Goal: Transaction & Acquisition: Purchase product/service

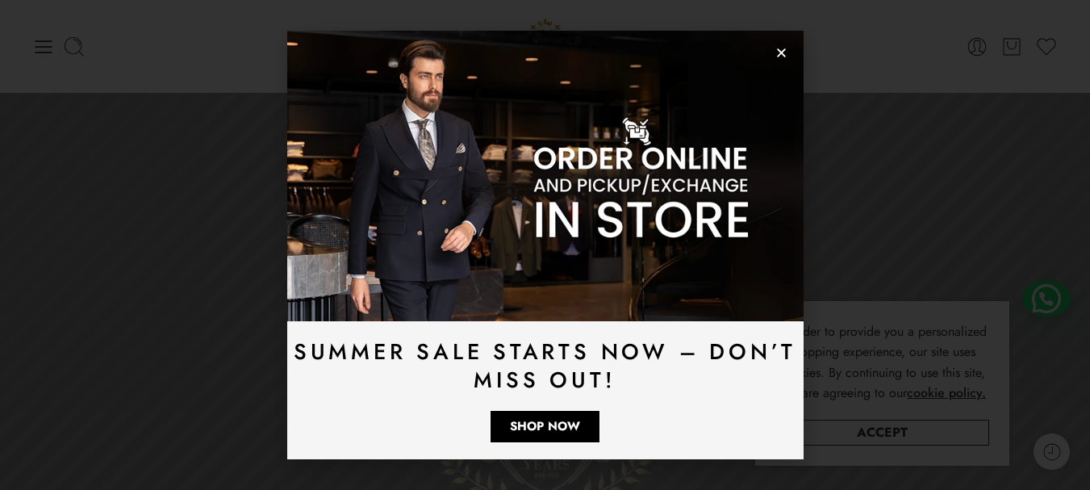
click at [783, 48] on icon "Close" at bounding box center [782, 53] width 12 height 12
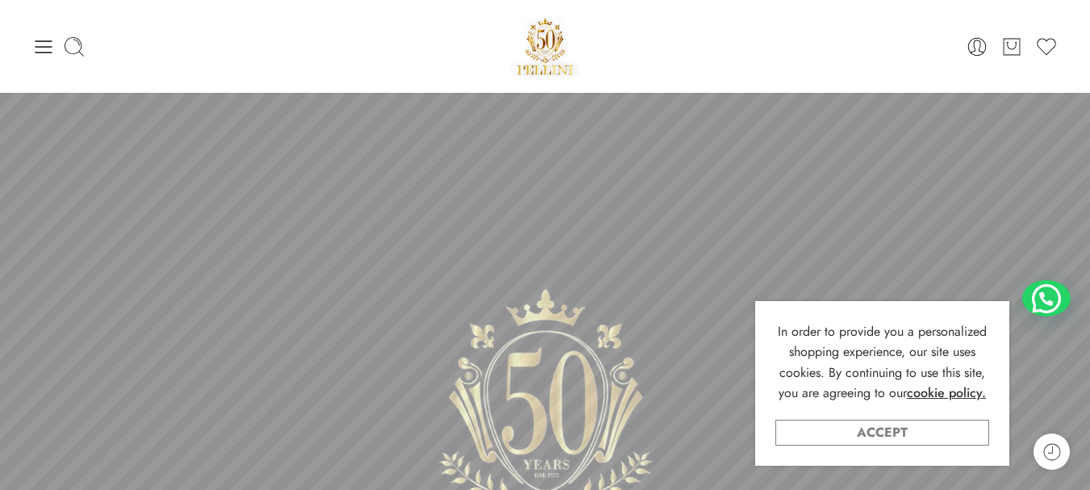
click at [874, 424] on link "Accept" at bounding box center [883, 433] width 214 height 26
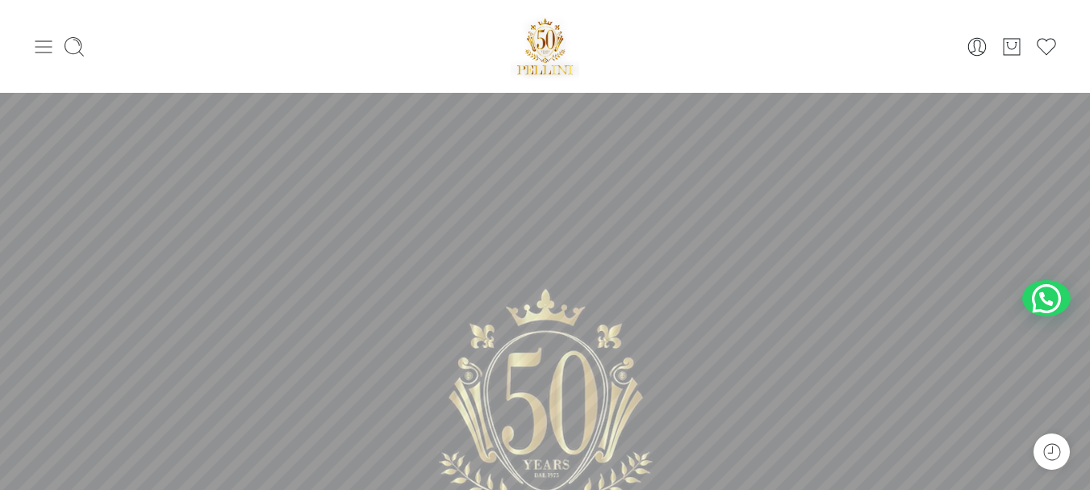
click at [46, 44] on icon at bounding box center [43, 47] width 23 height 23
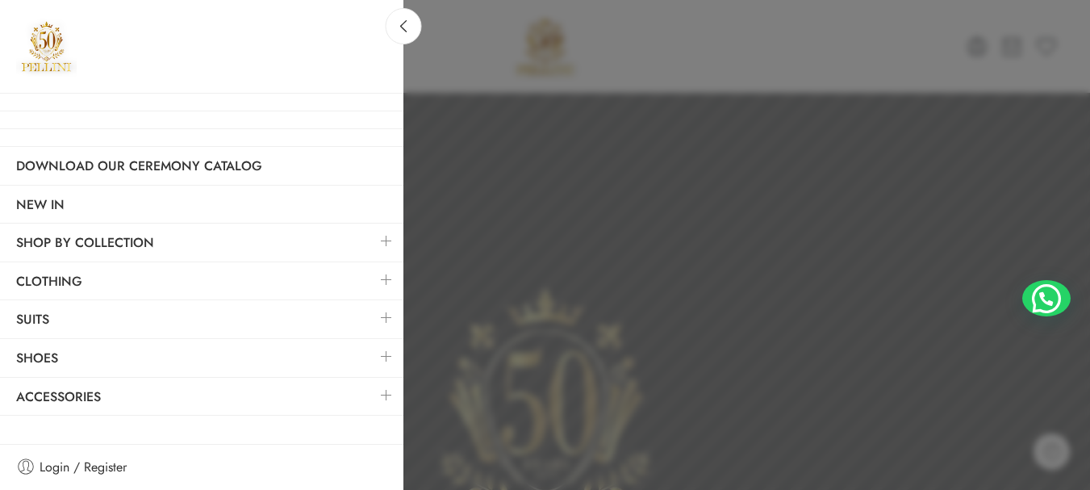
click at [386, 278] on link at bounding box center [387, 279] width 34 height 35
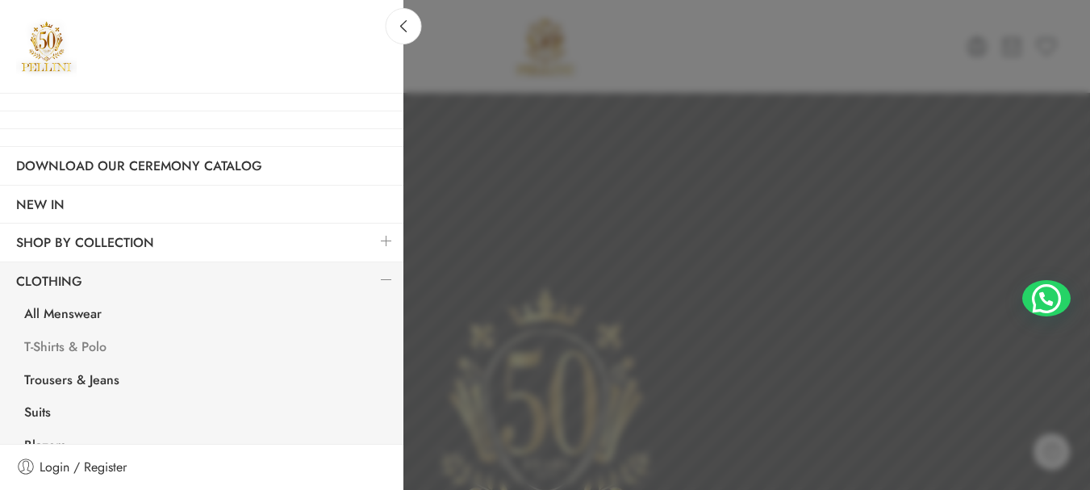
click at [115, 347] on link "T-Shirts & Polo" at bounding box center [205, 349] width 395 height 33
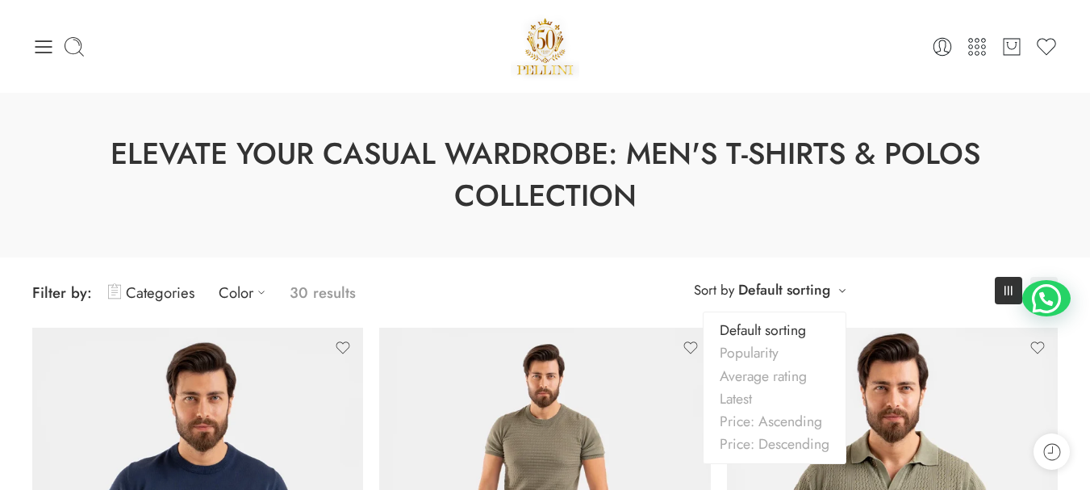
click at [837, 286] on div "**********" at bounding box center [770, 290] width 169 height 27
click at [799, 424] on link "Price: Ascending" at bounding box center [775, 421] width 142 height 23
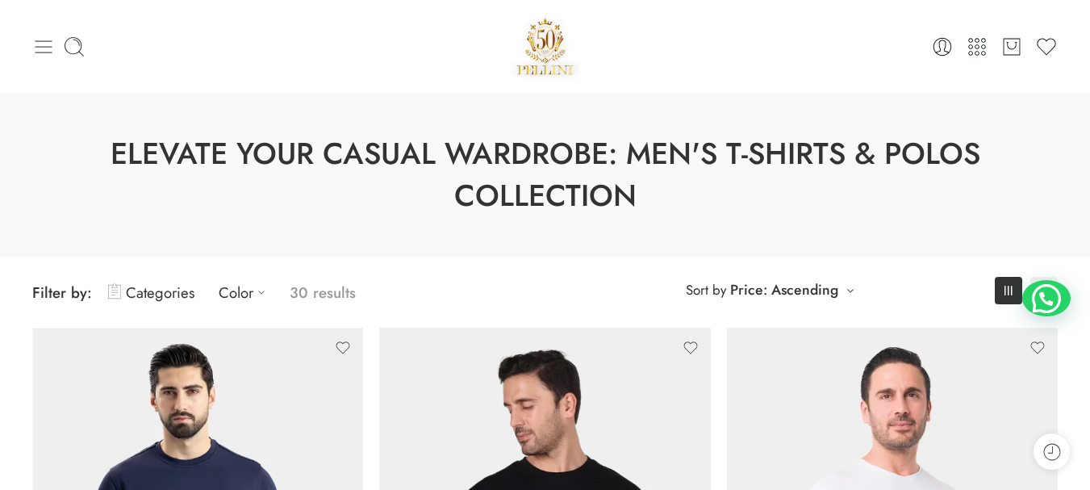
click at [44, 46] on icon at bounding box center [44, 46] width 17 height 13
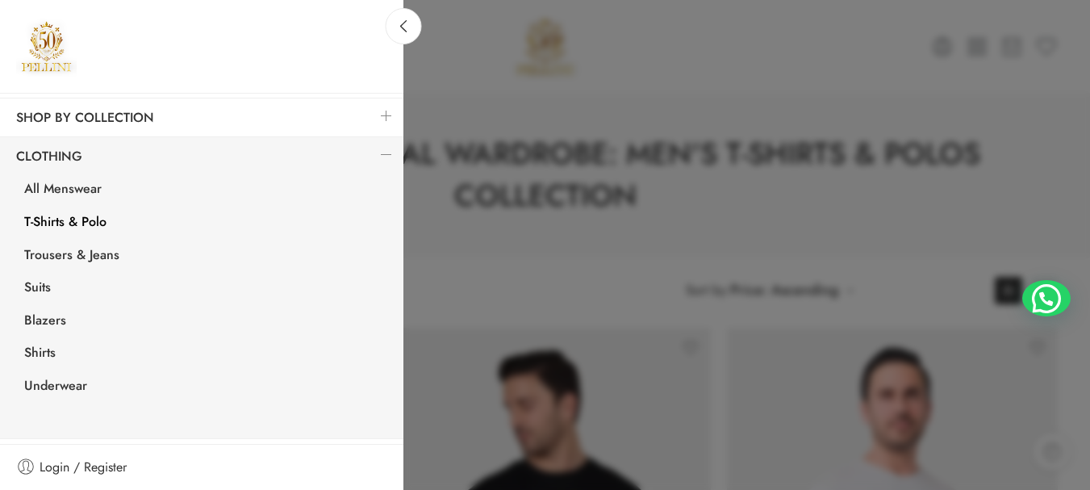
scroll to position [131, 0]
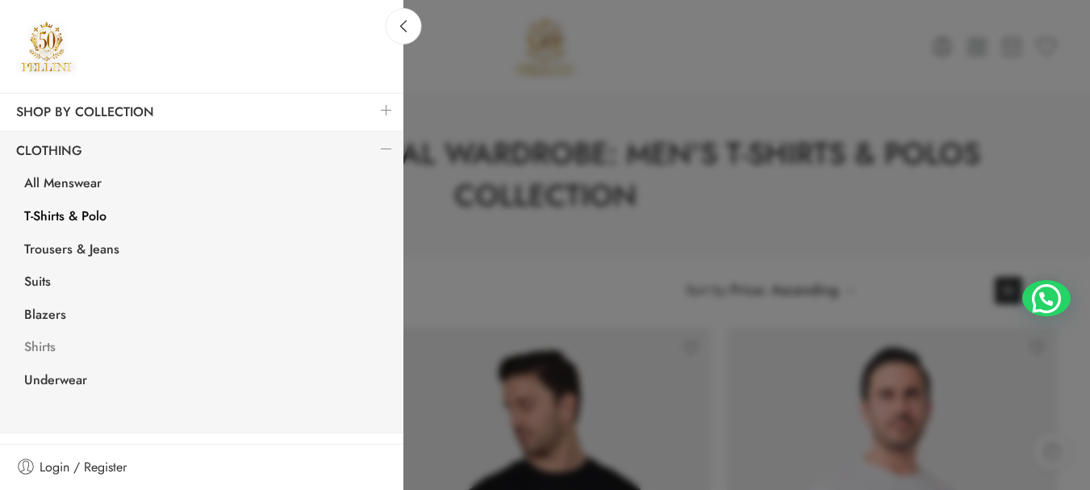
click at [40, 346] on link "Shirts" at bounding box center [205, 349] width 395 height 33
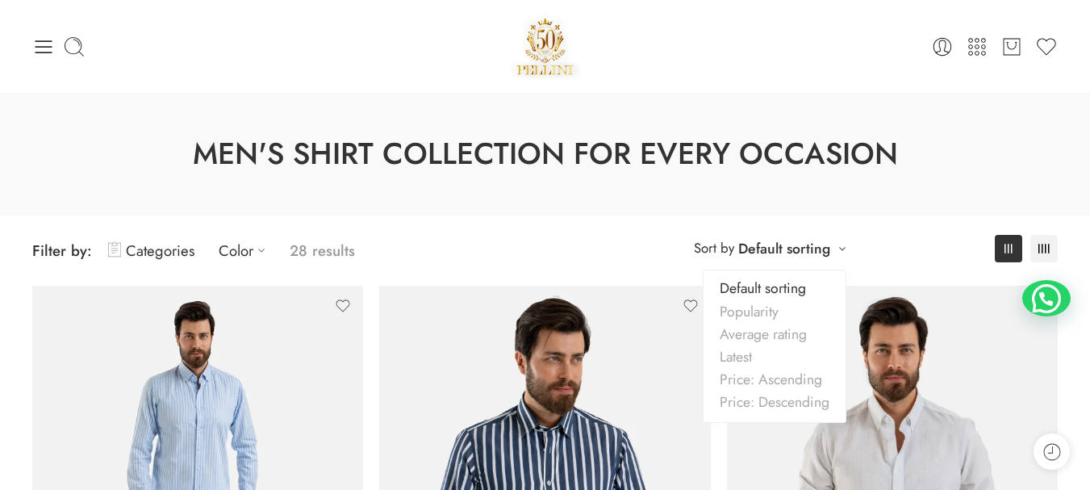
drag, startPoint x: 0, startPoint y: 0, endPoint x: 838, endPoint y: 246, distance: 873.2
click at [838, 246] on div "**********" at bounding box center [770, 248] width 169 height 27
click at [786, 381] on link "Price: Ascending" at bounding box center [775, 379] width 142 height 23
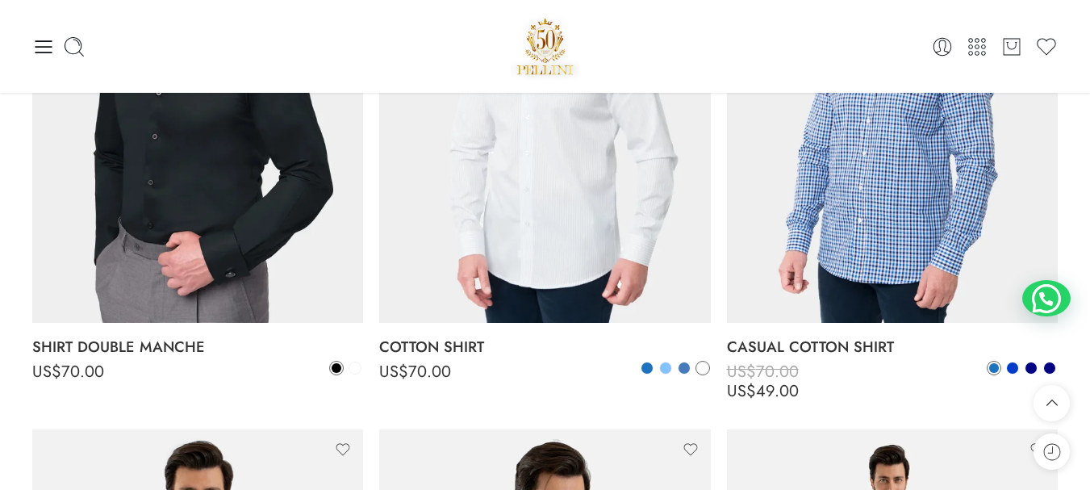
scroll to position [3678, 0]
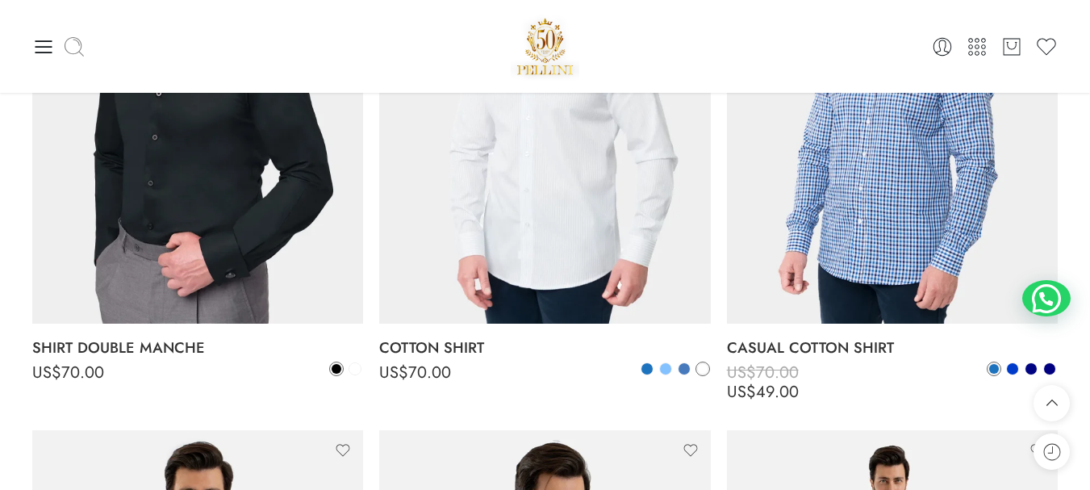
click at [76, 44] on icon at bounding box center [74, 47] width 23 height 23
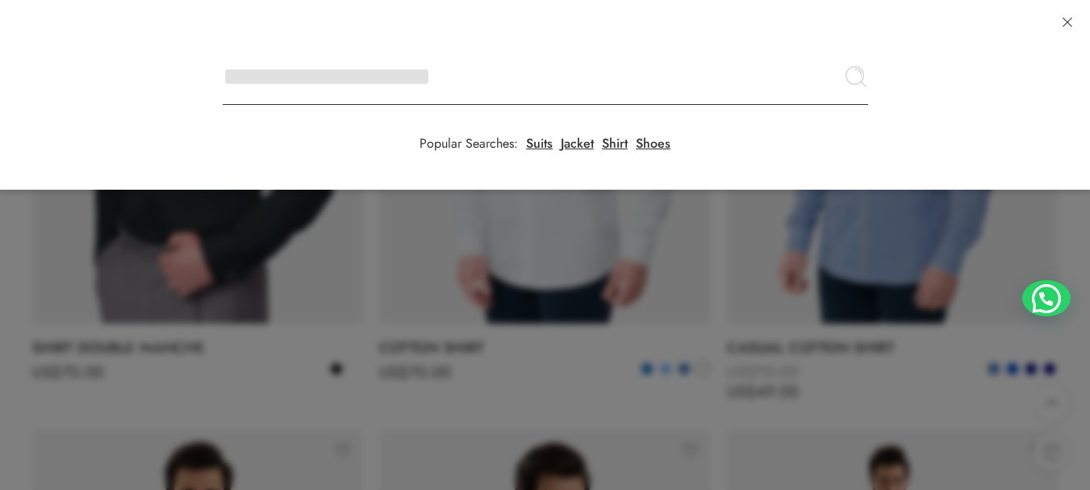
click at [223, 48] on input "Search here" at bounding box center [546, 76] width 646 height 56
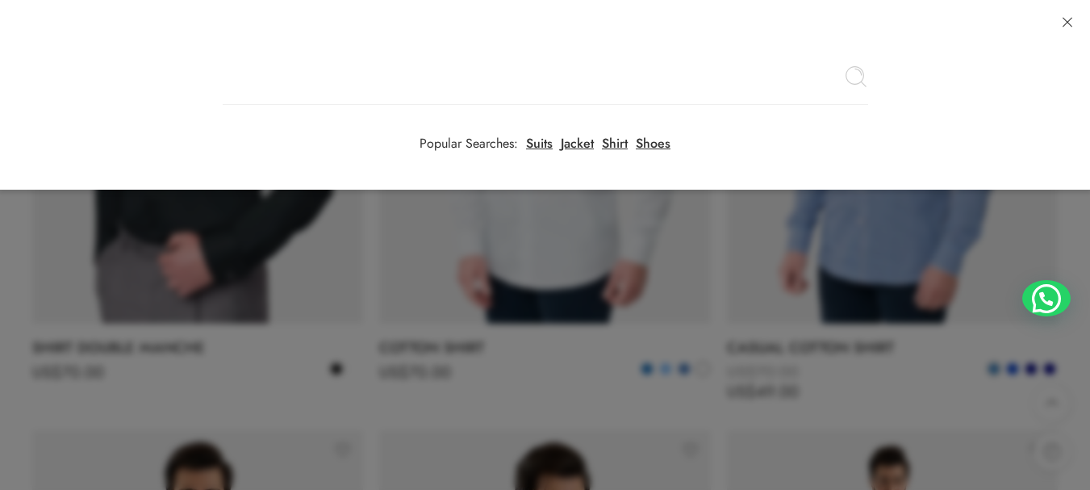
click at [287, 69] on input "Search here" at bounding box center [546, 76] width 646 height 56
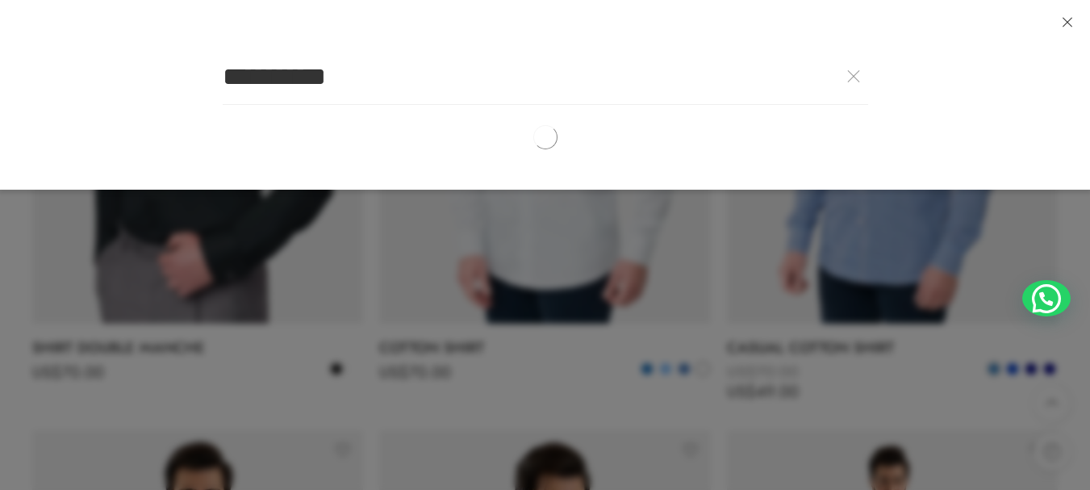
type input "**********"
click button "Search" at bounding box center [0, 0] width 0 height 0
type input "**********"
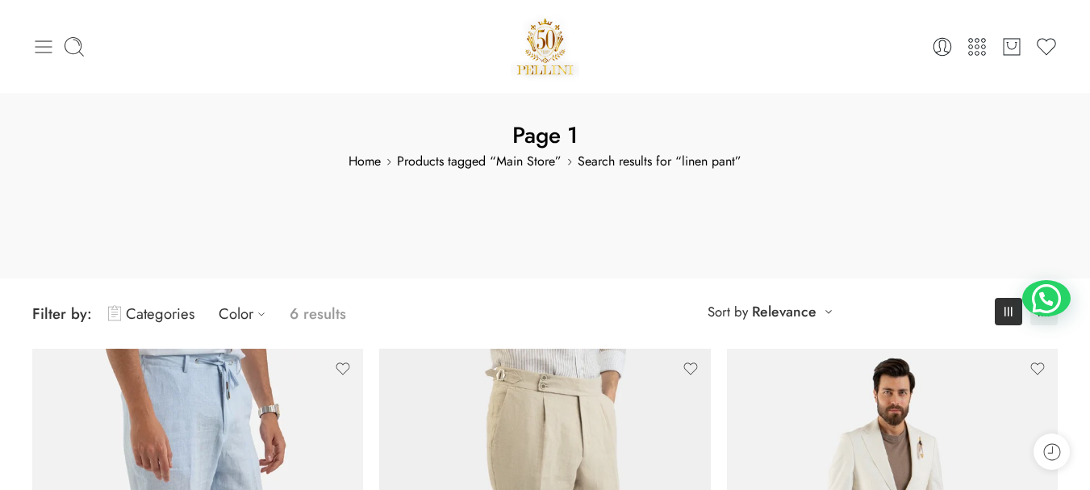
click at [48, 41] on icon at bounding box center [44, 46] width 17 height 13
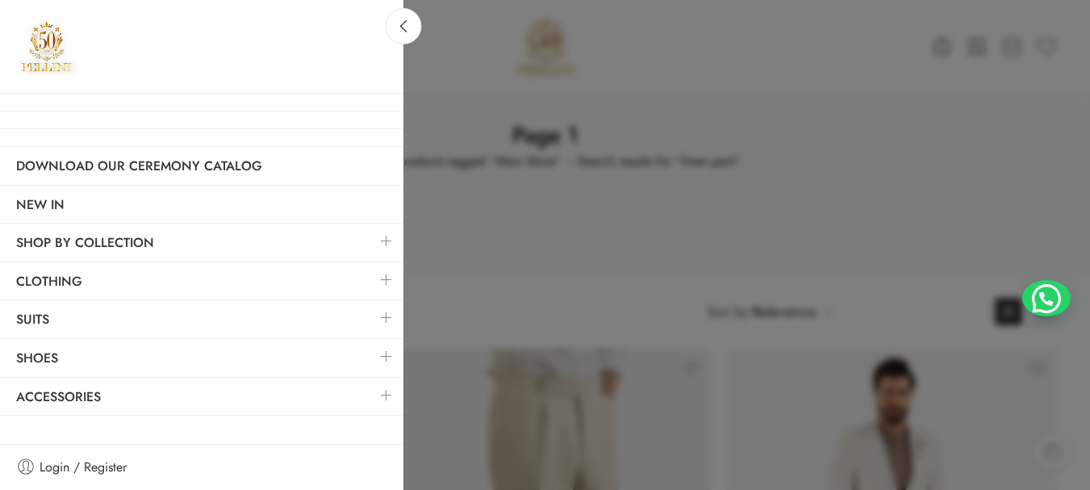
click at [387, 279] on link at bounding box center [387, 279] width 34 height 35
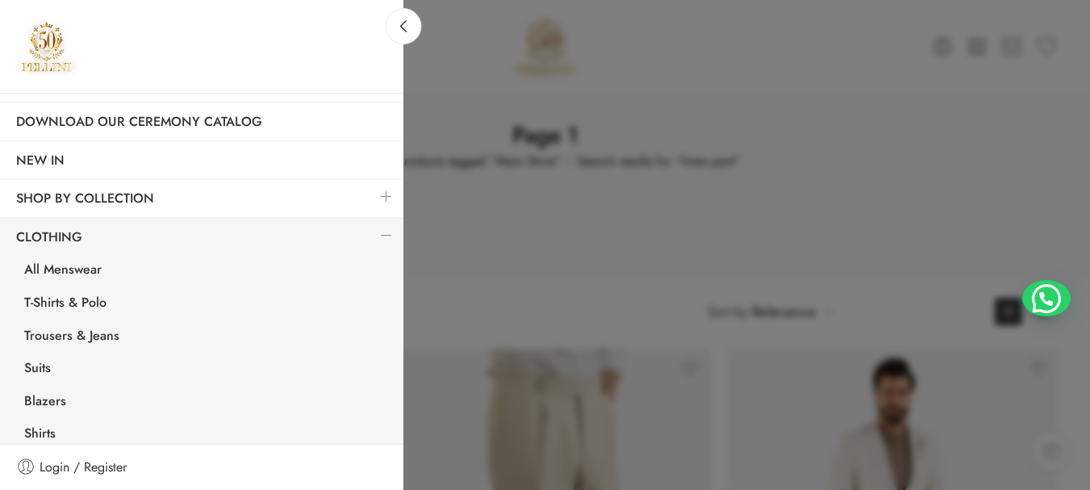
scroll to position [61, 0]
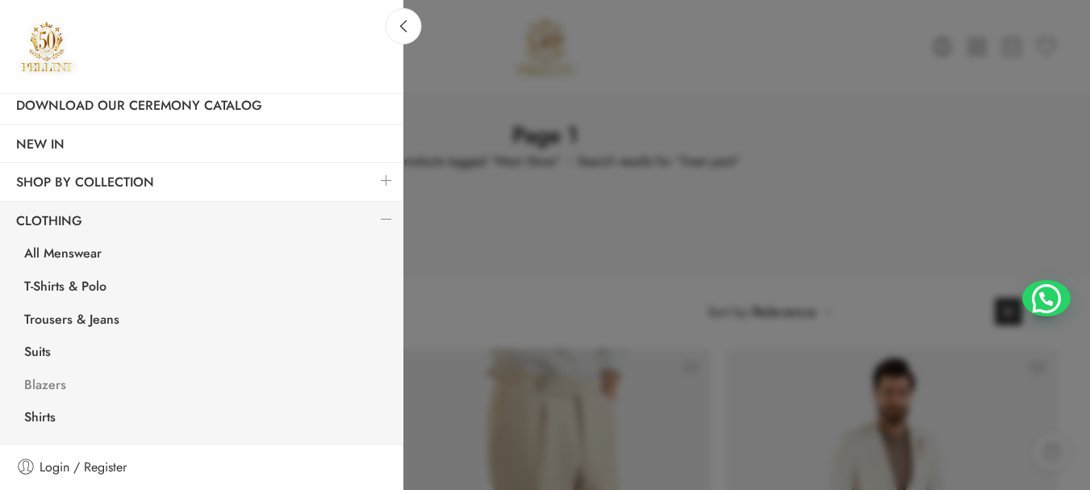
click at [45, 384] on link "Blazers" at bounding box center [205, 386] width 395 height 33
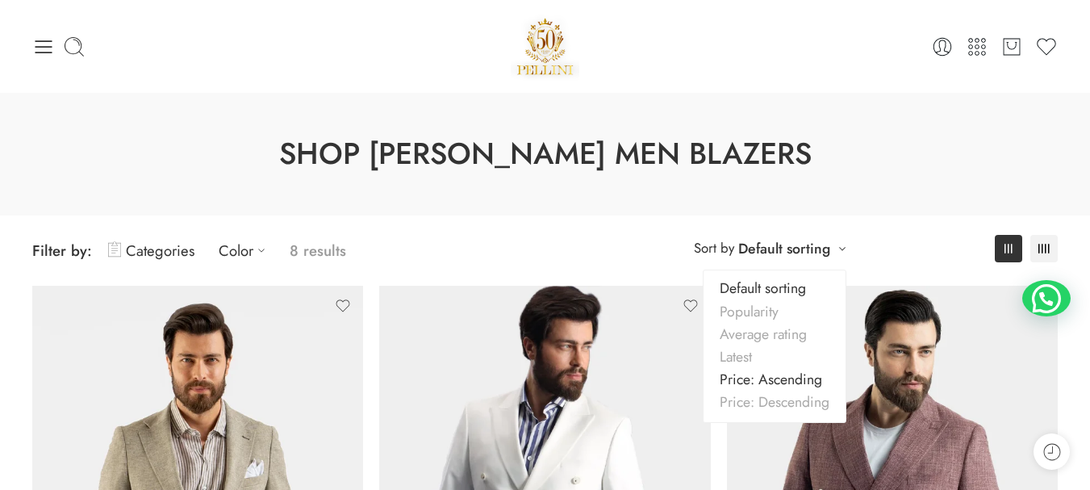
click at [808, 378] on link "Price: Ascending" at bounding box center [775, 379] width 142 height 23
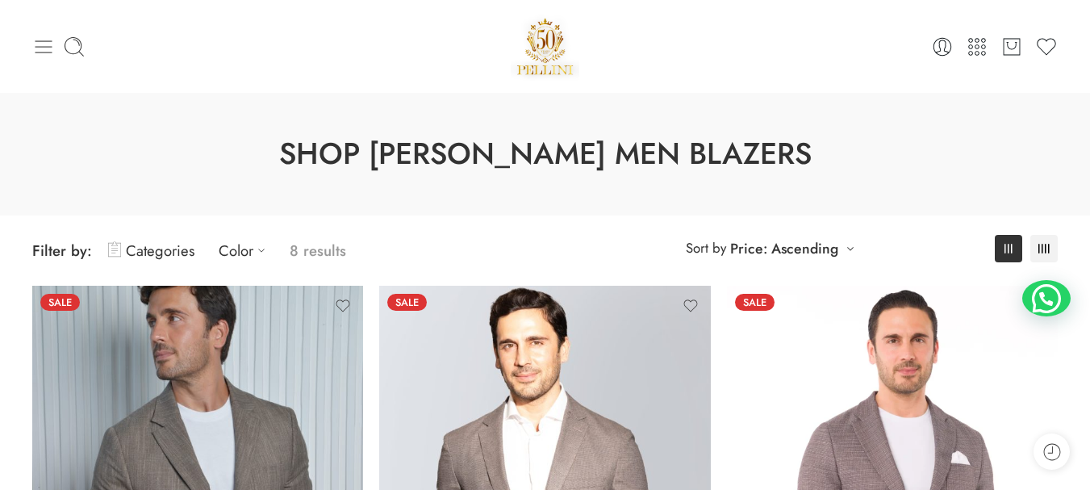
click at [40, 44] on icon at bounding box center [43, 47] width 23 height 23
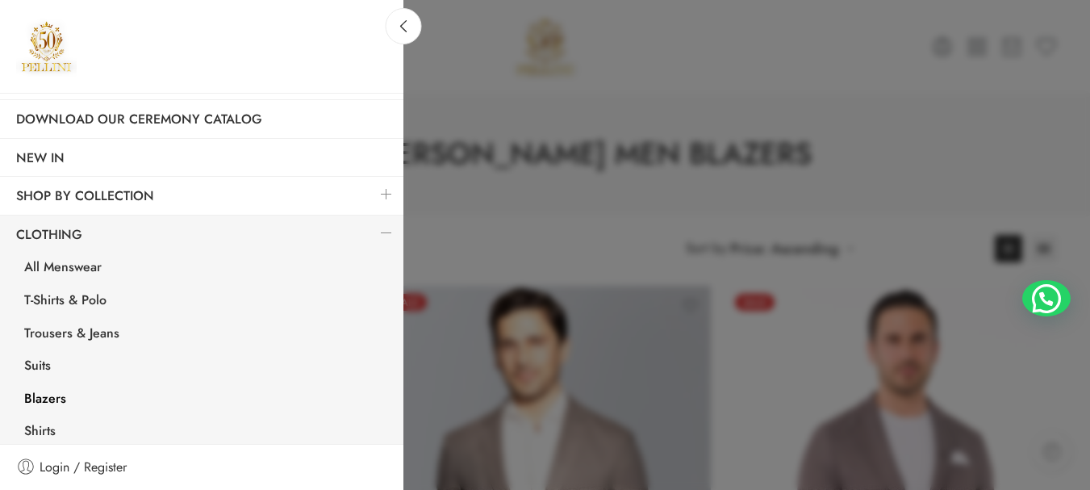
scroll to position [50, 0]
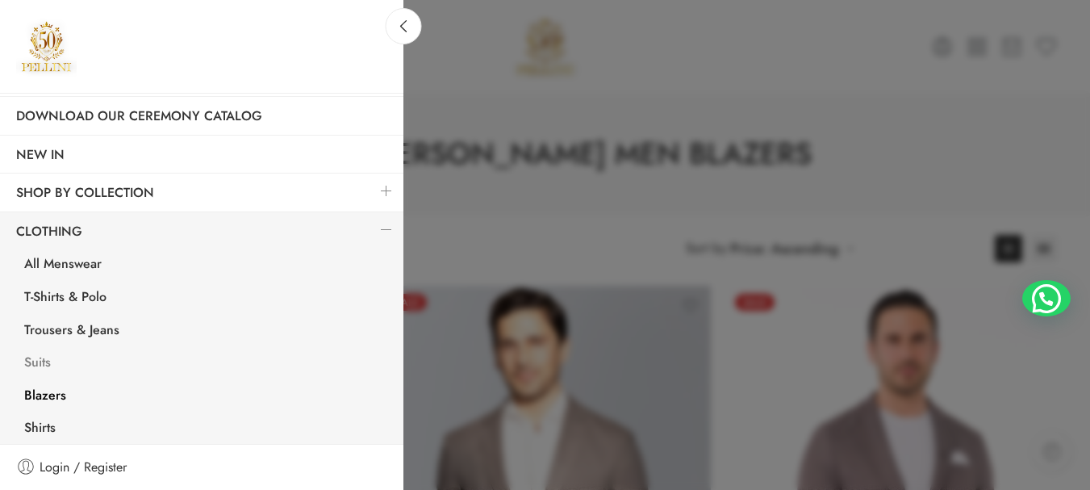
click at [33, 359] on link "Suits" at bounding box center [205, 364] width 395 height 33
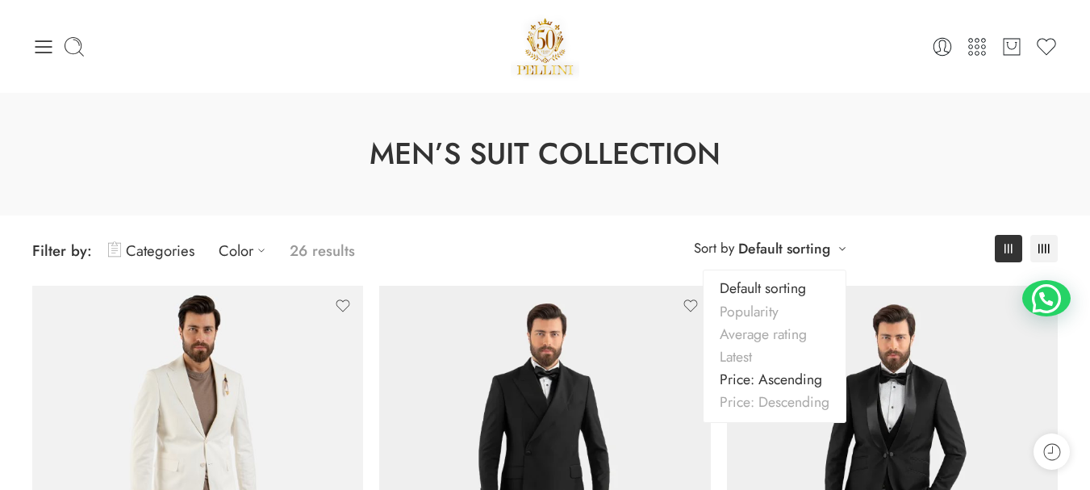
click at [789, 376] on link "Price: Ascending" at bounding box center [775, 379] width 142 height 23
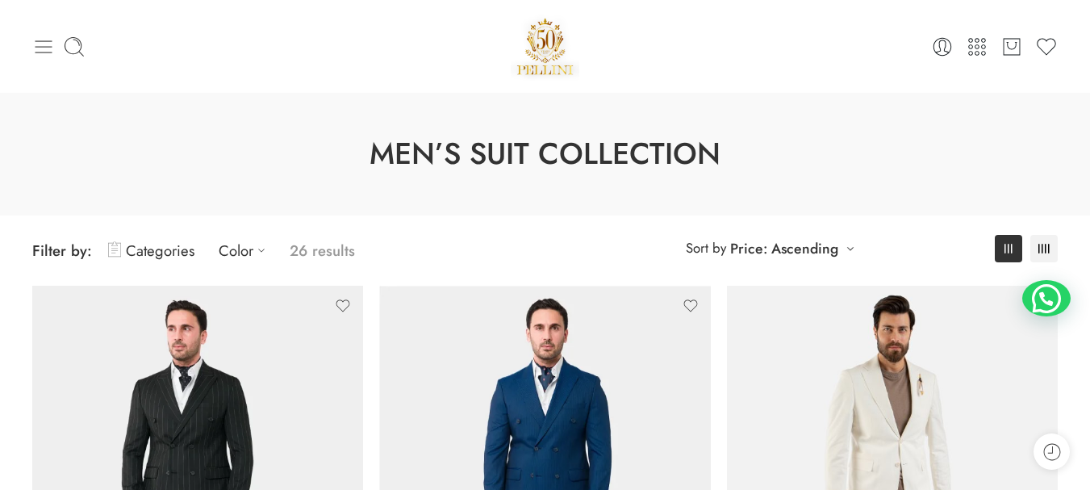
click at [36, 40] on icon at bounding box center [44, 46] width 17 height 13
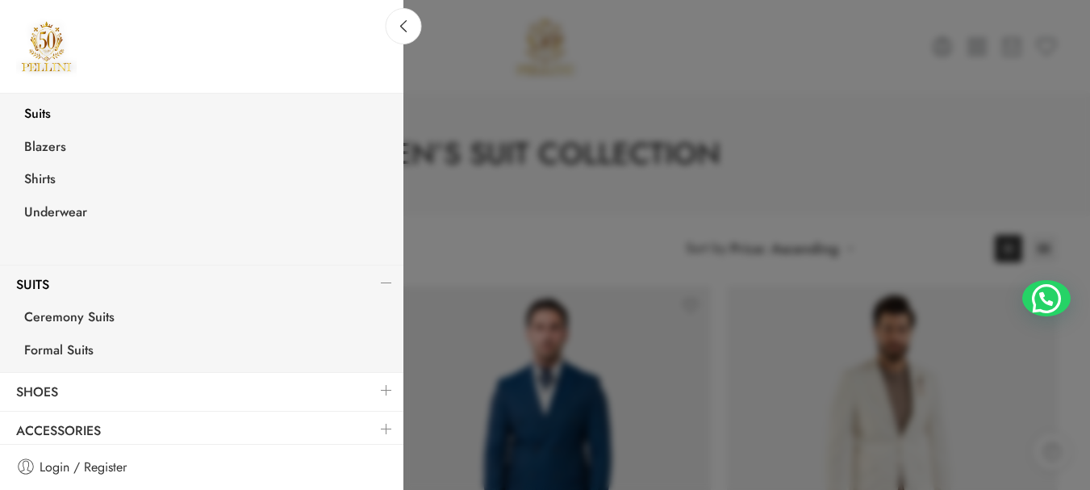
scroll to position [305, 0]
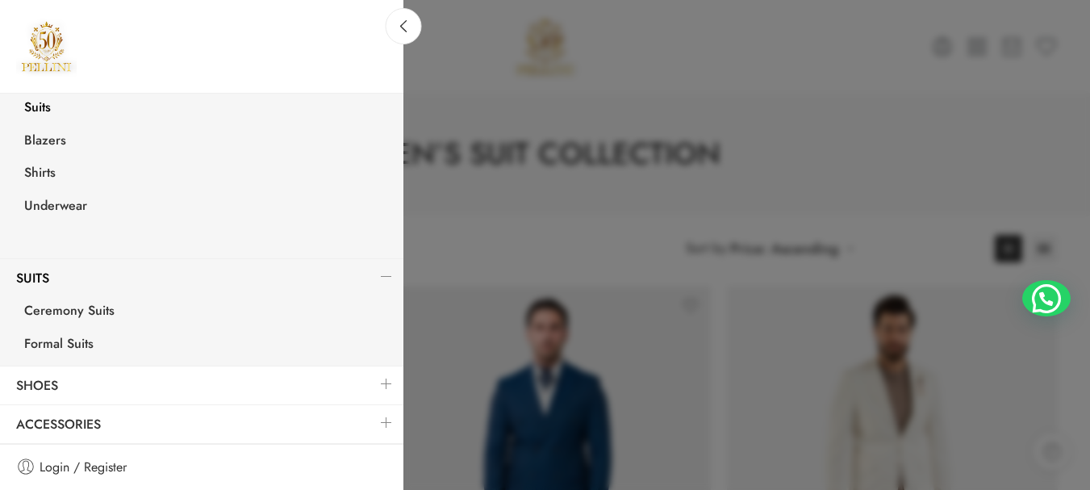
click at [374, 379] on link at bounding box center [387, 383] width 34 height 35
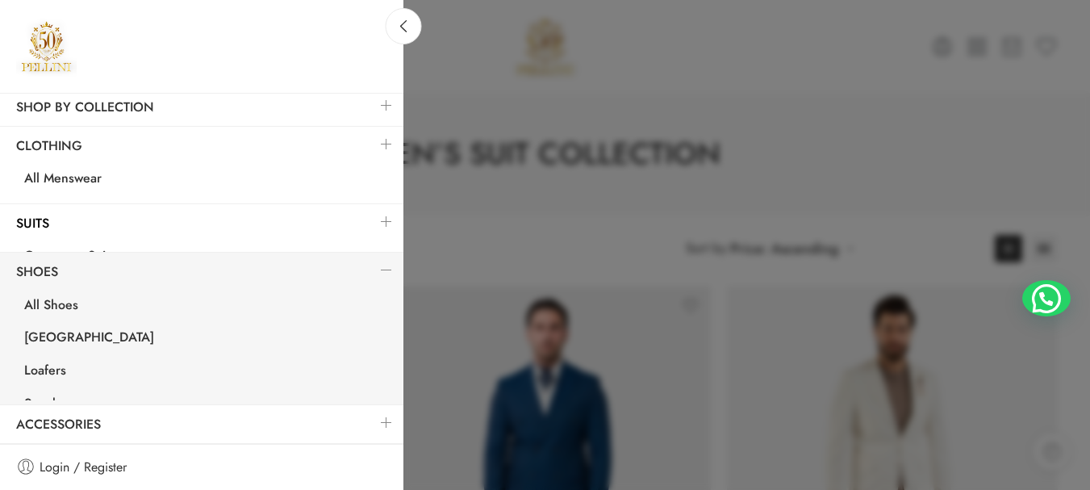
scroll to position [107, 0]
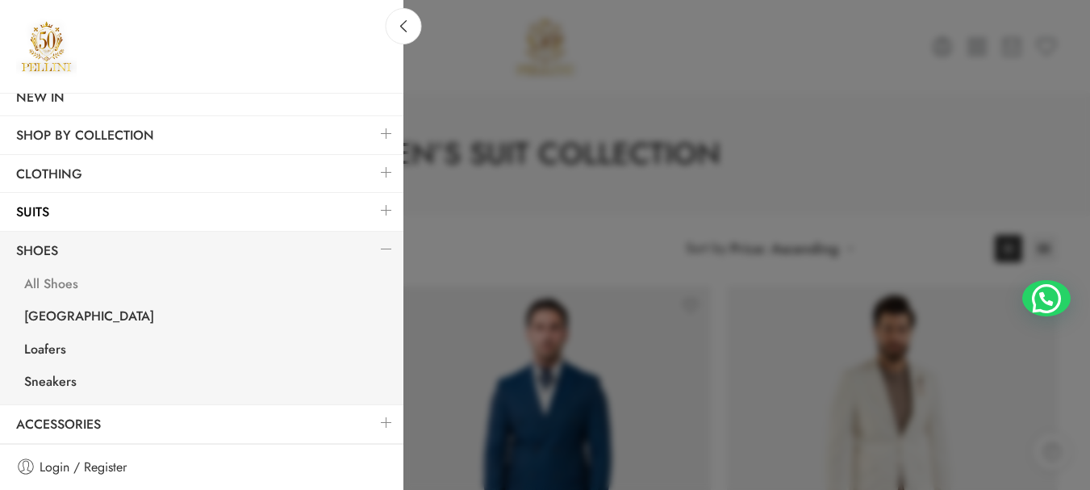
click at [53, 282] on link "All Shoes" at bounding box center [205, 286] width 395 height 33
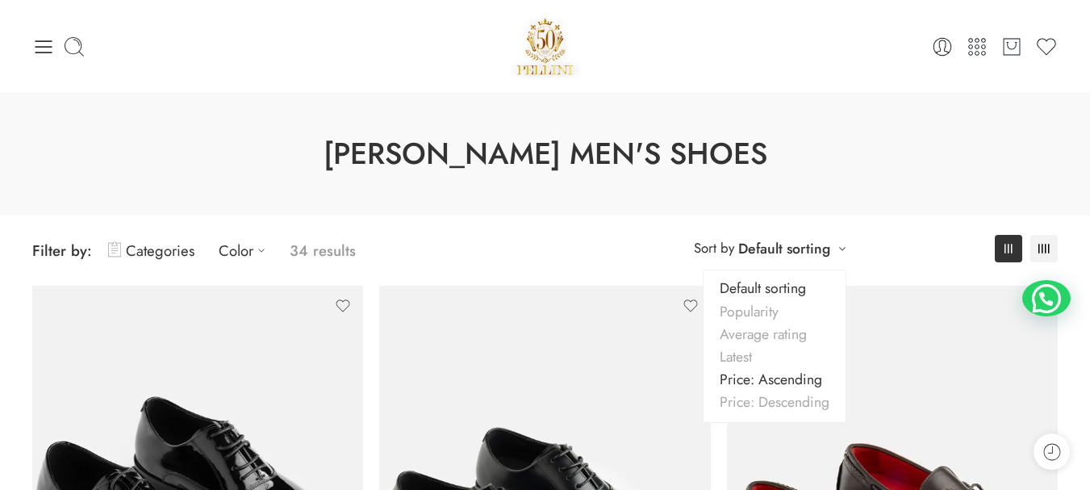
click at [789, 377] on link "Price: Ascending" at bounding box center [775, 379] width 142 height 23
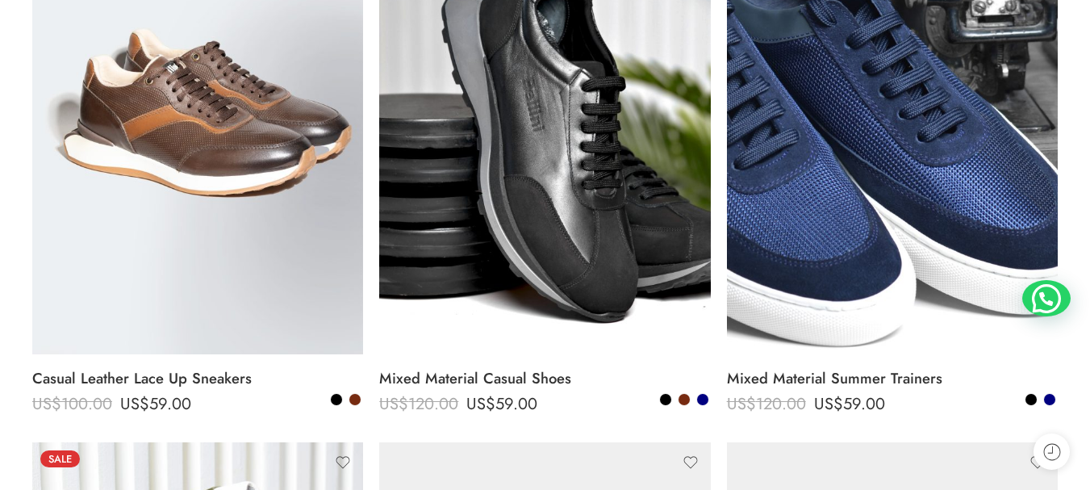
scroll to position [425, 0]
